Goal: Navigation & Orientation: Find specific page/section

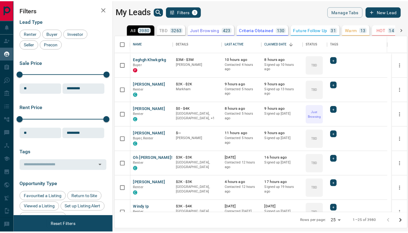
scroll to position [173, 291]
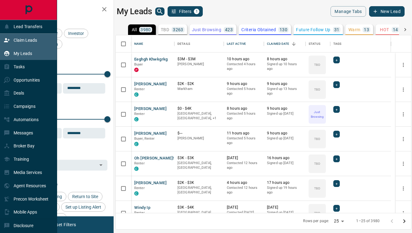
click at [6, 41] on icon at bounding box center [7, 40] width 6 height 4
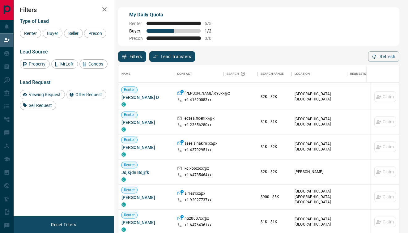
scroll to position [1559, 0]
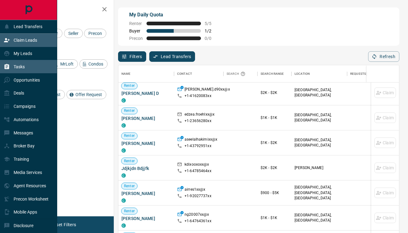
click at [18, 64] on div "Tasks" at bounding box center [14, 66] width 21 height 10
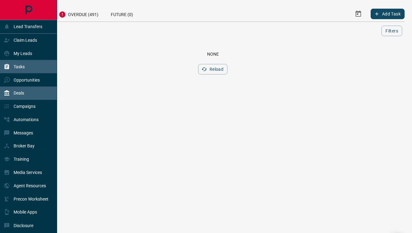
click at [20, 92] on p "Deals" at bounding box center [19, 92] width 10 height 5
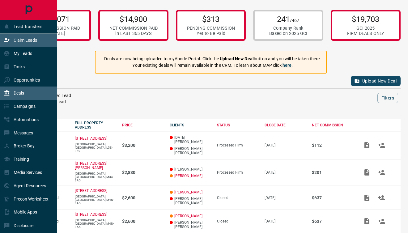
click at [12, 37] on div "Claim Leads" at bounding box center [20, 40] width 33 height 10
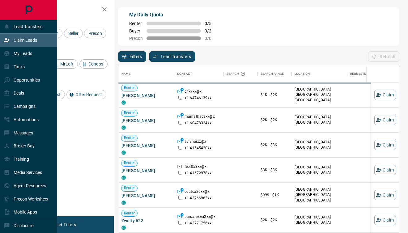
scroll to position [172, 276]
